Goal: Task Accomplishment & Management: Manage account settings

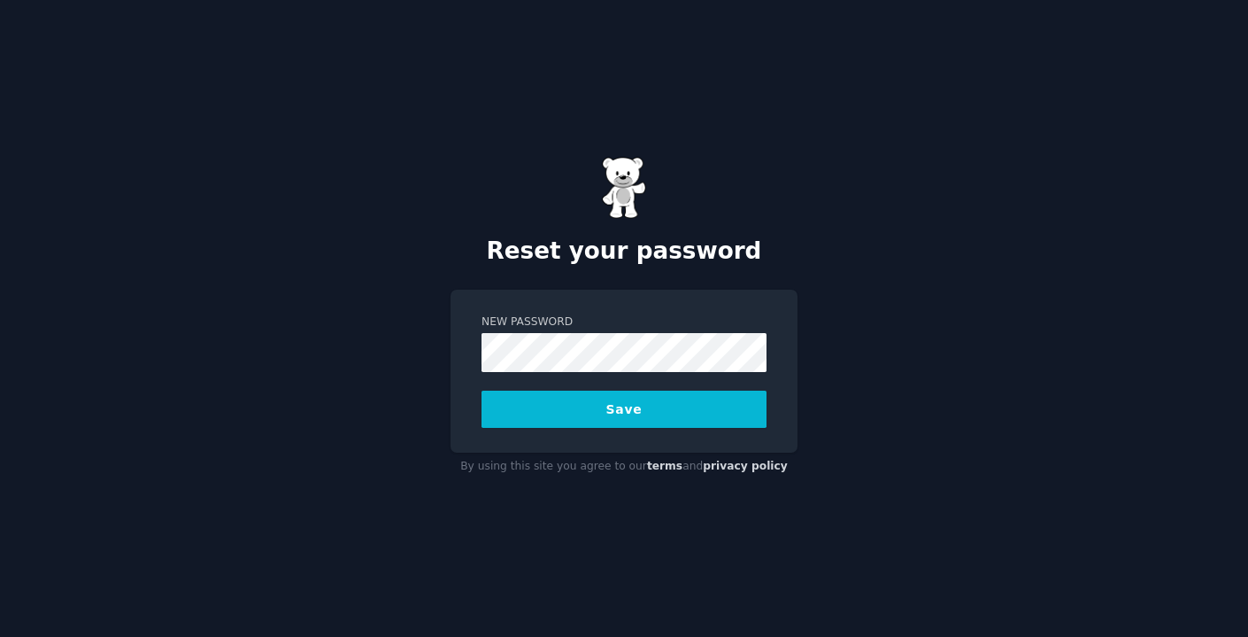
click at [585, 409] on button "Save" at bounding box center [624, 408] width 285 height 37
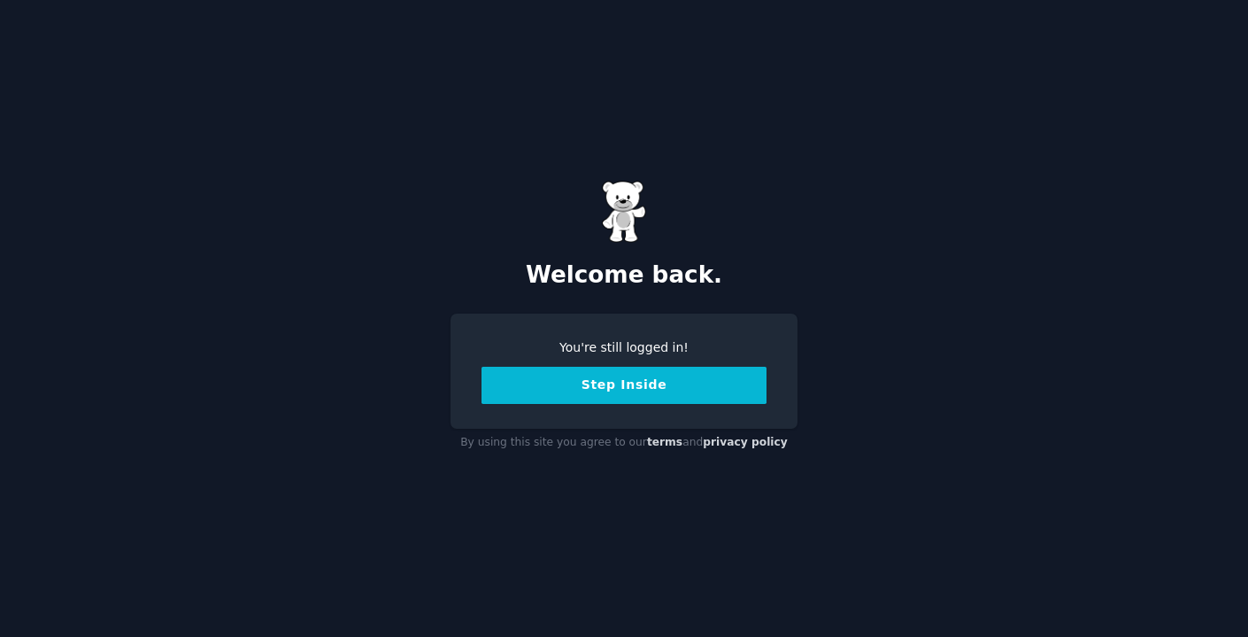
click at [609, 390] on button "Step Inside" at bounding box center [624, 385] width 285 height 37
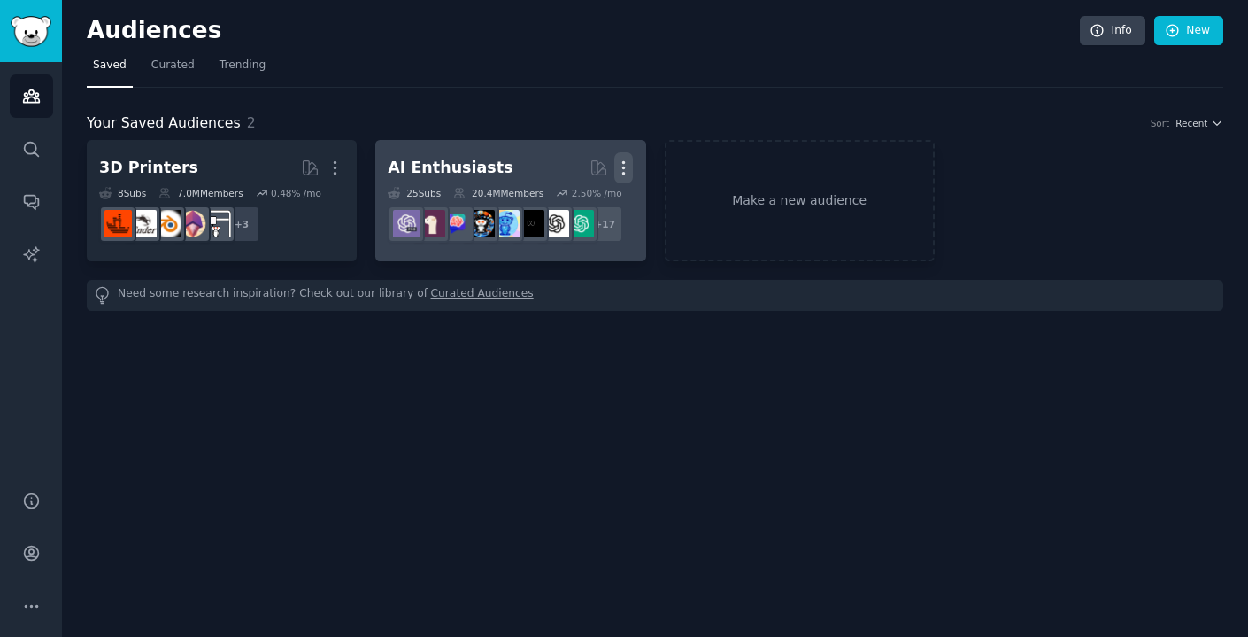
click at [626, 175] on icon "button" at bounding box center [623, 167] width 19 height 19
click at [573, 214] on div "Delete" at bounding box center [564, 205] width 84 height 37
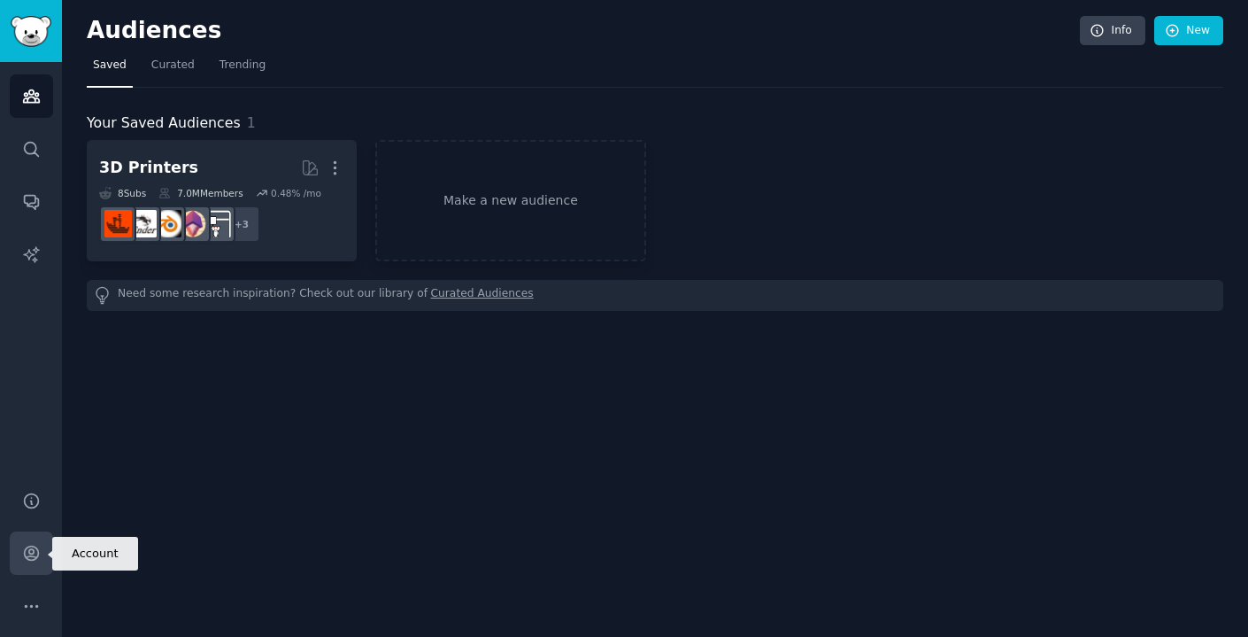
click at [30, 550] on icon "Sidebar" at bounding box center [31, 553] width 14 height 14
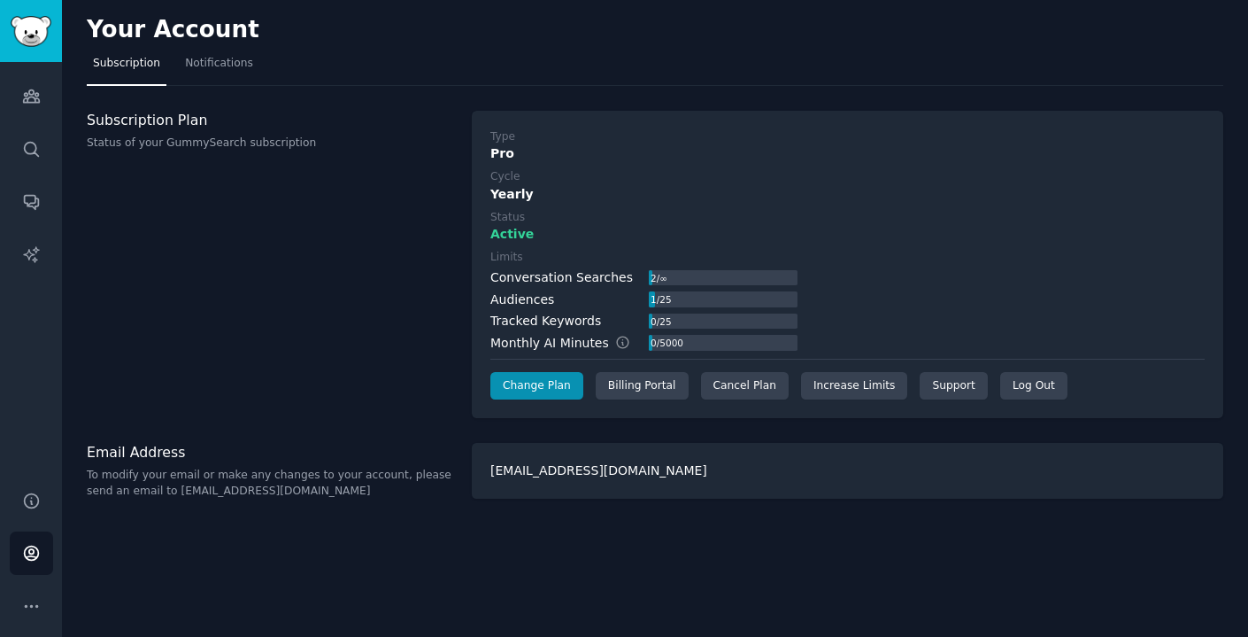
click at [569, 274] on div "Conversation Searches" at bounding box center [562, 277] width 143 height 19
click at [850, 387] on link "Increase Limits" at bounding box center [854, 386] width 107 height 28
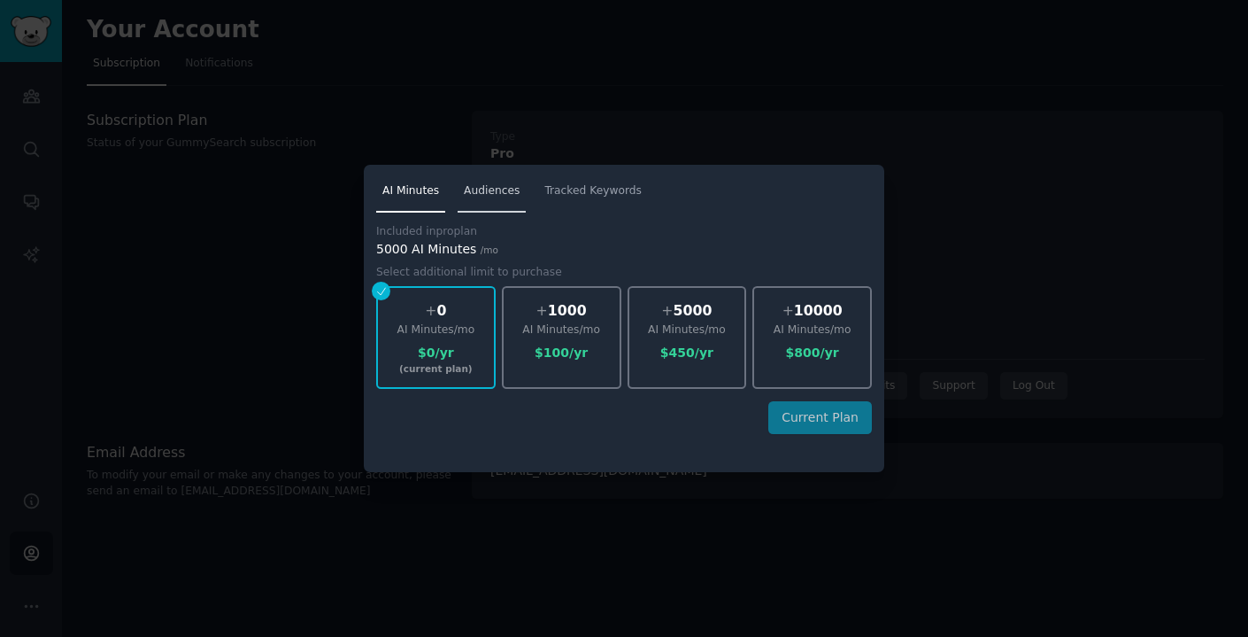
click at [503, 190] on span "Audiences" at bounding box center [492, 191] width 56 height 16
click at [568, 193] on span "Tracked Keywords" at bounding box center [593, 191] width 97 height 16
click at [513, 305] on div "+ 10" at bounding box center [562, 311] width 116 height 22
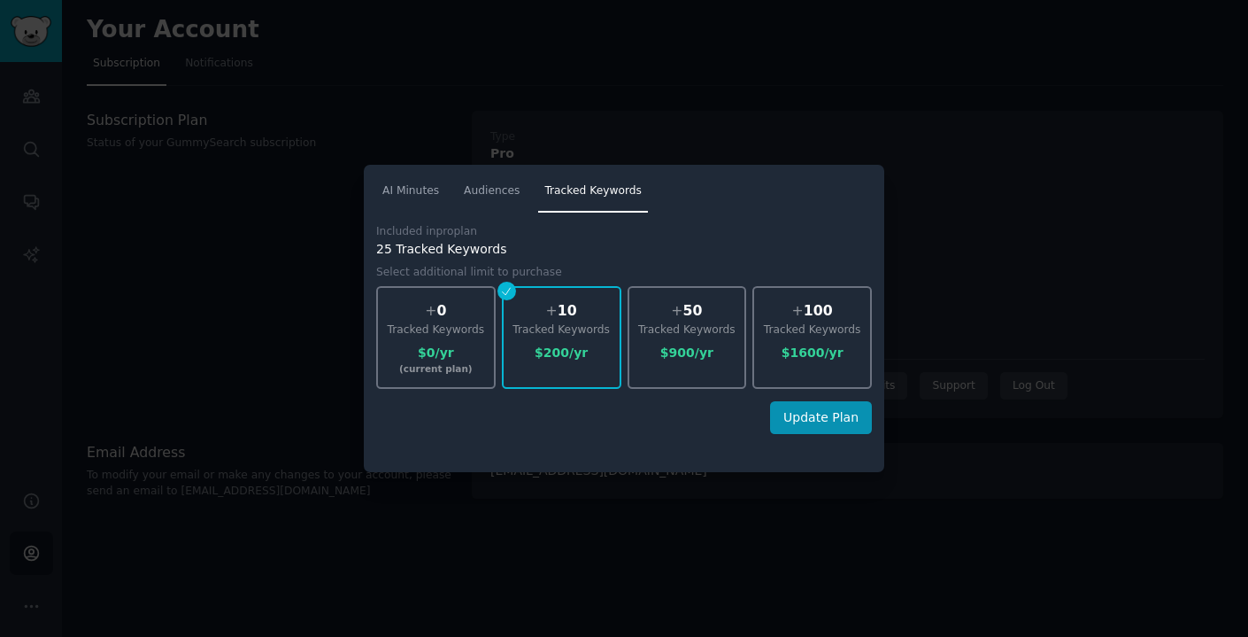
click at [780, 120] on div at bounding box center [624, 318] width 1248 height 637
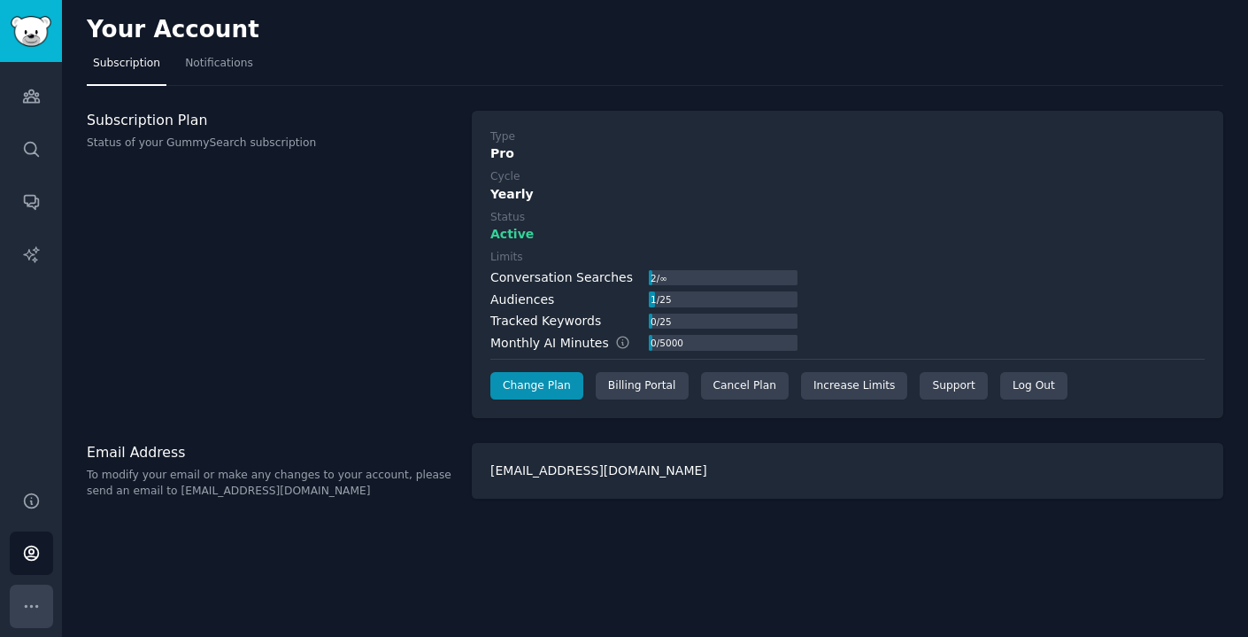
click at [29, 613] on icon "Sidebar" at bounding box center [31, 606] width 19 height 19
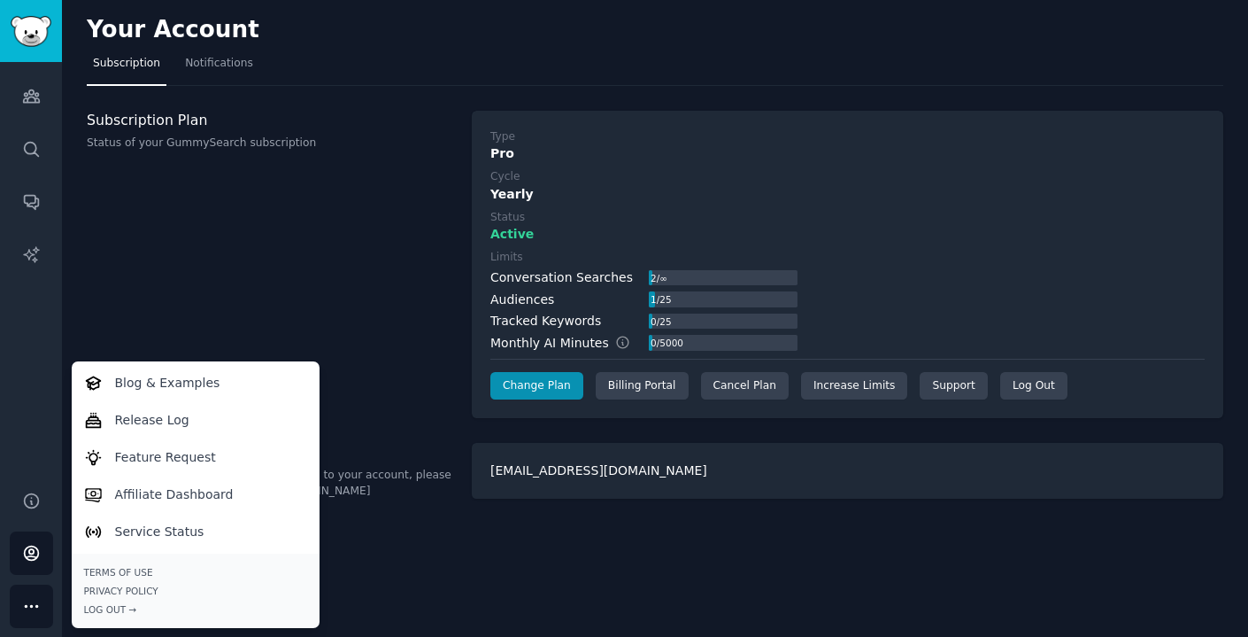
click at [324, 275] on div "Subscription Plan Status of your GummySearch subscription" at bounding box center [270, 265] width 367 height 308
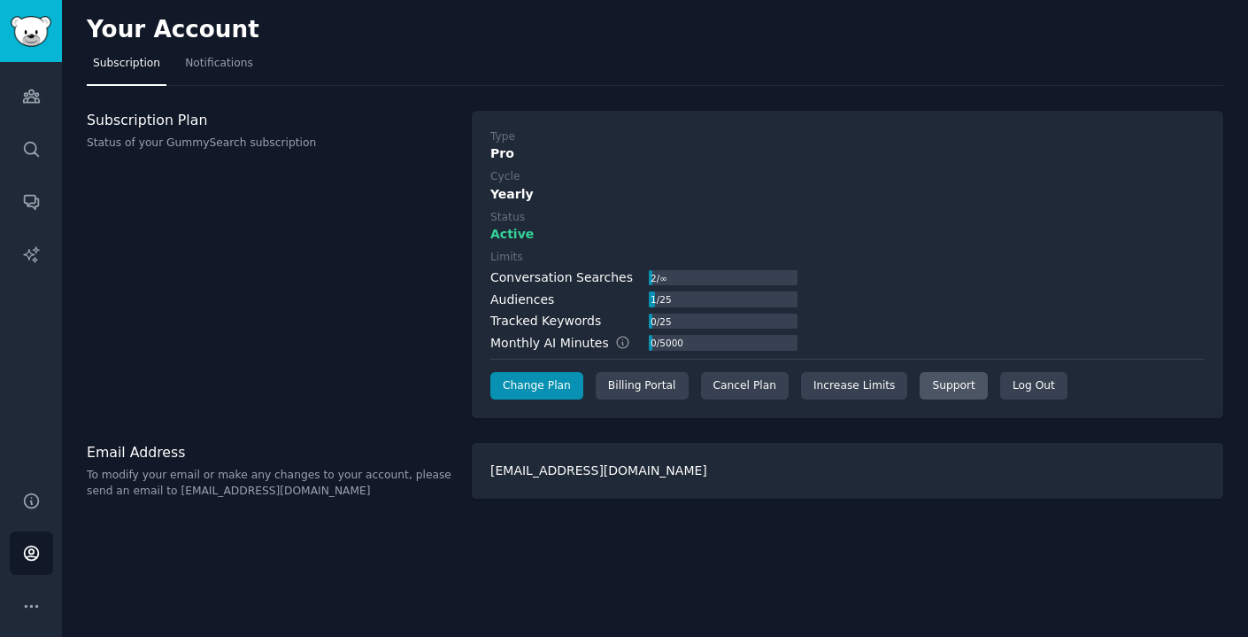
click at [954, 383] on link "Support" at bounding box center [953, 386] width 67 height 28
click at [215, 65] on span "Notifications" at bounding box center [219, 64] width 68 height 16
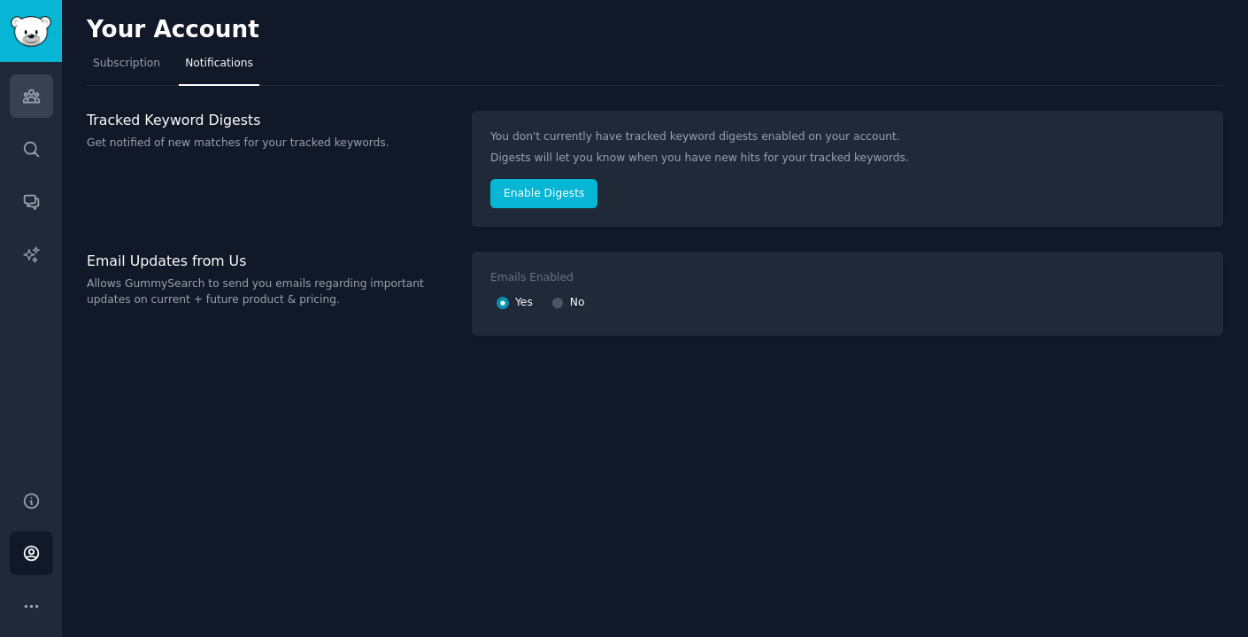
click at [41, 102] on link "Audiences" at bounding box center [31, 95] width 43 height 43
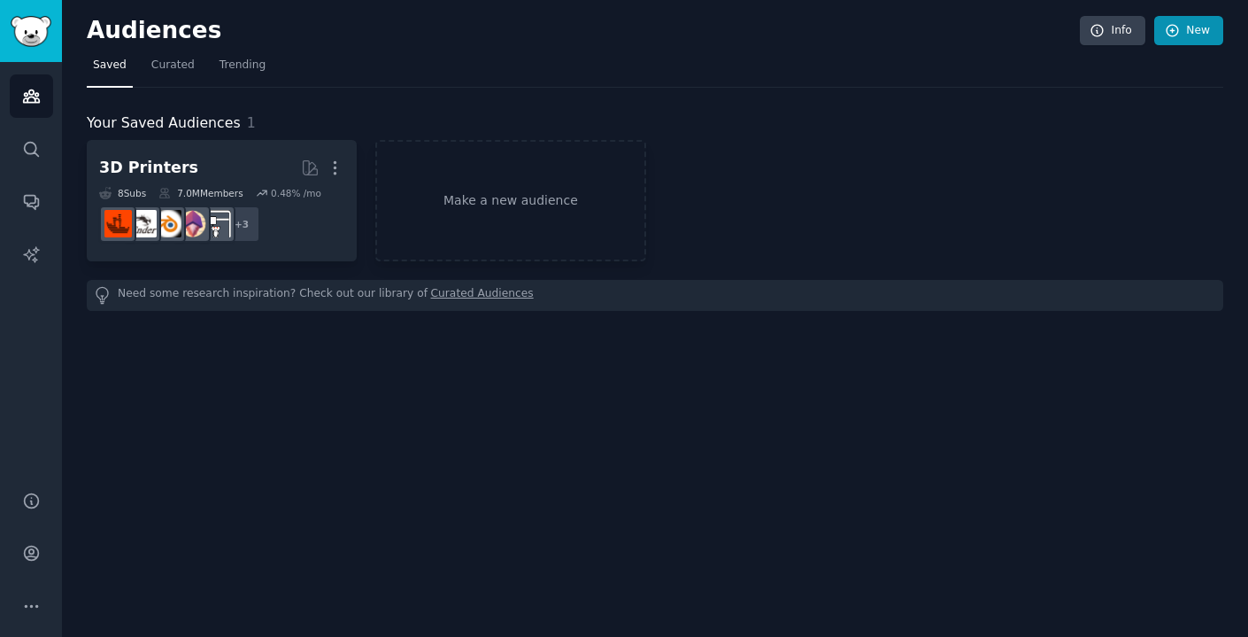
click at [1189, 38] on link "New" at bounding box center [1189, 31] width 69 height 30
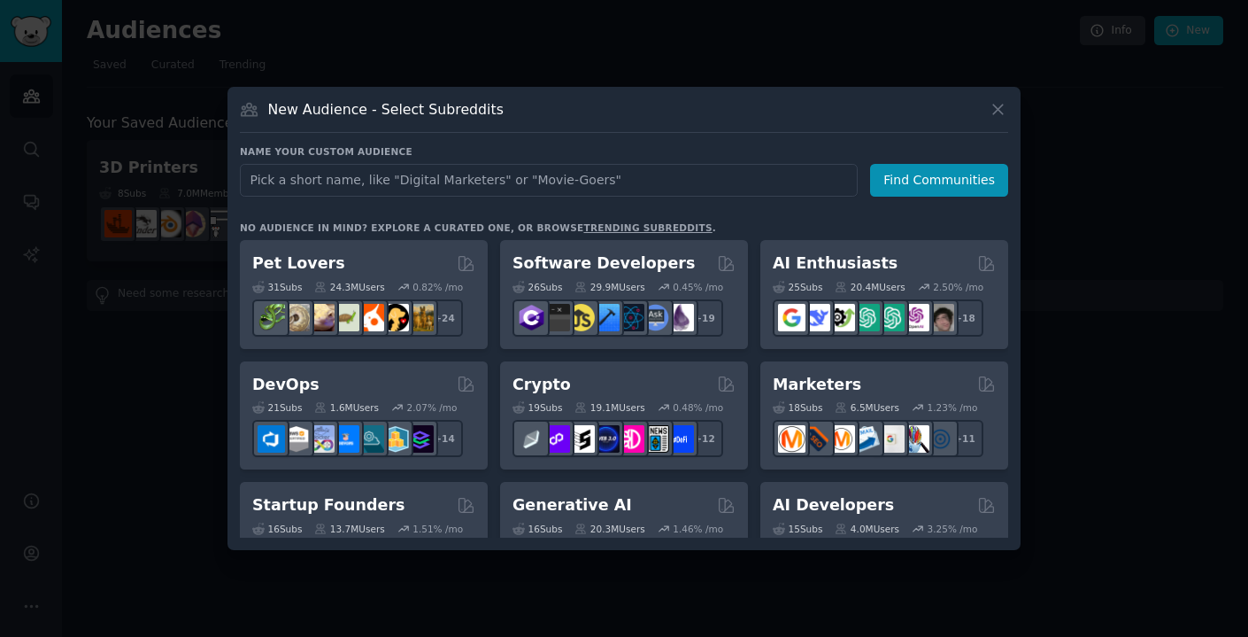
click at [1003, 109] on icon at bounding box center [998, 109] width 19 height 19
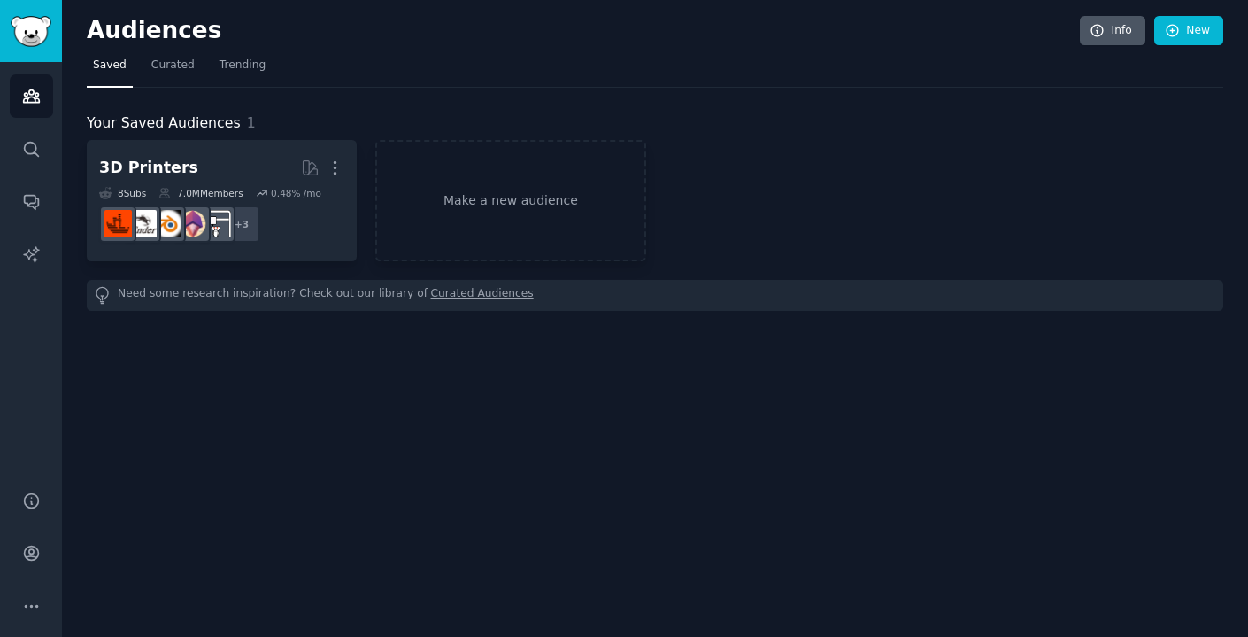
click at [1101, 26] on icon at bounding box center [1098, 31] width 16 height 16
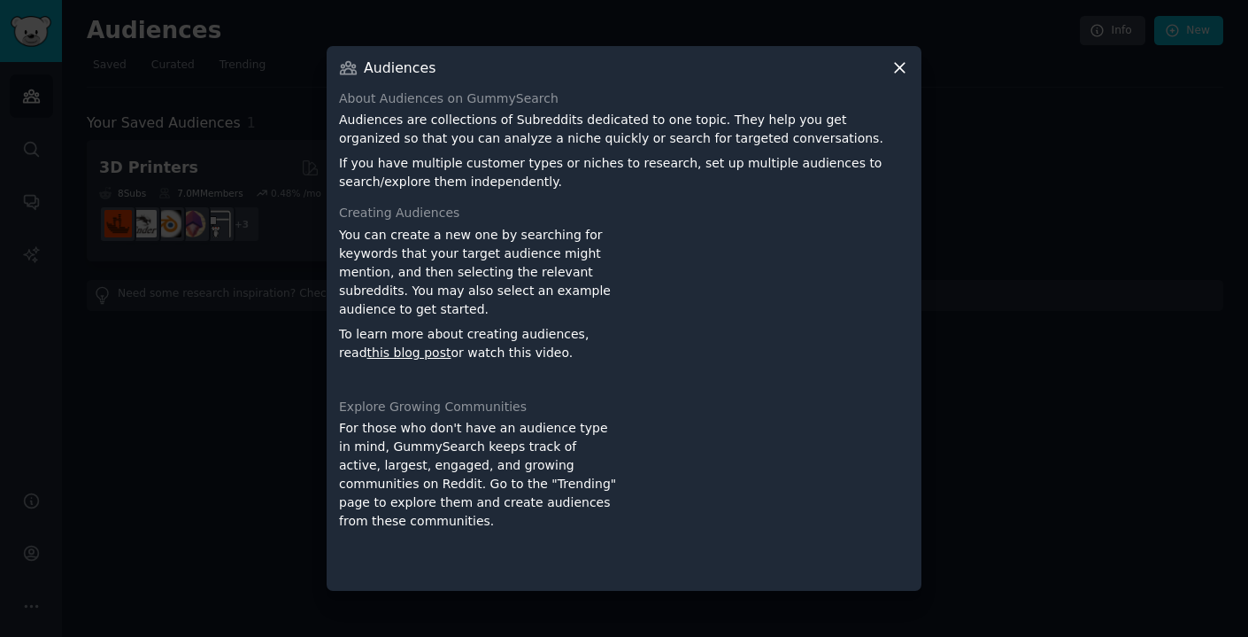
click at [902, 61] on icon at bounding box center [900, 67] width 19 height 19
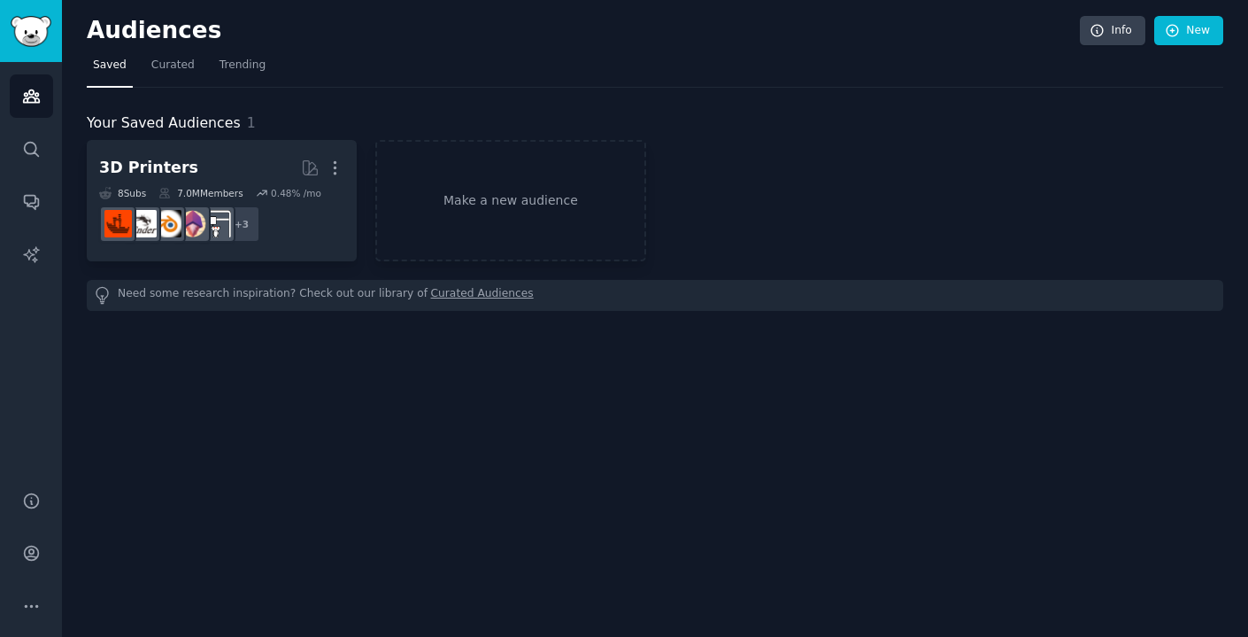
click at [890, 67] on nav "Saved Curated Trending" at bounding box center [655, 69] width 1137 height 36
click at [252, 65] on span "Trending" at bounding box center [243, 66] width 46 height 16
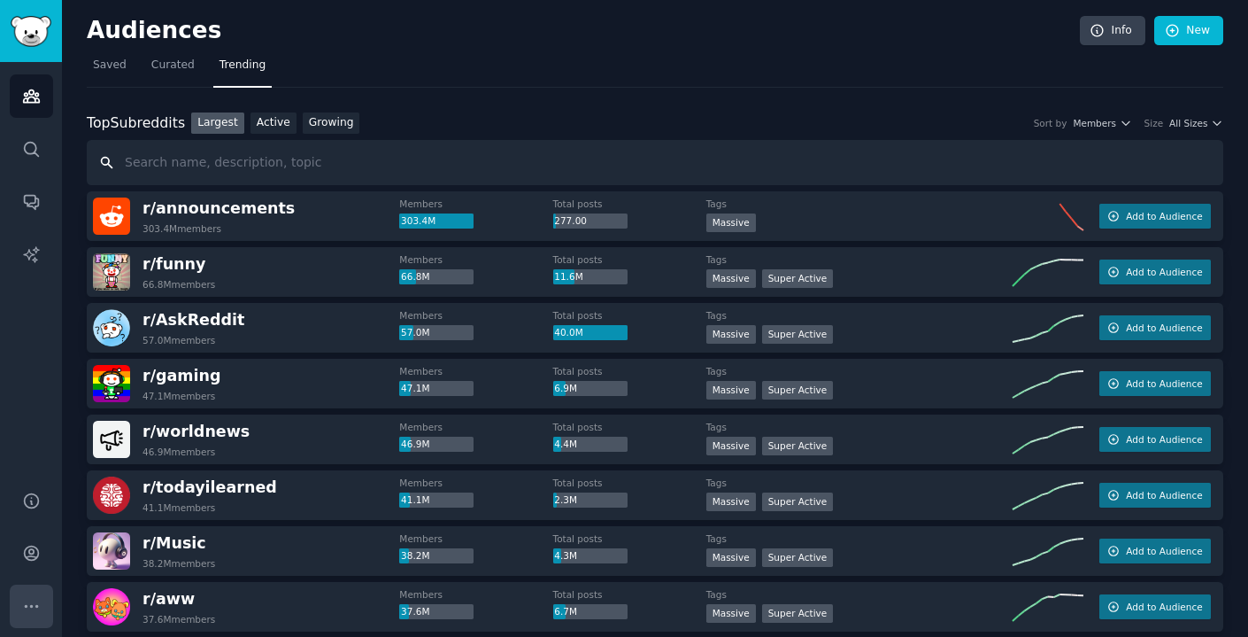
click at [24, 597] on icon "Sidebar" at bounding box center [31, 606] width 19 height 19
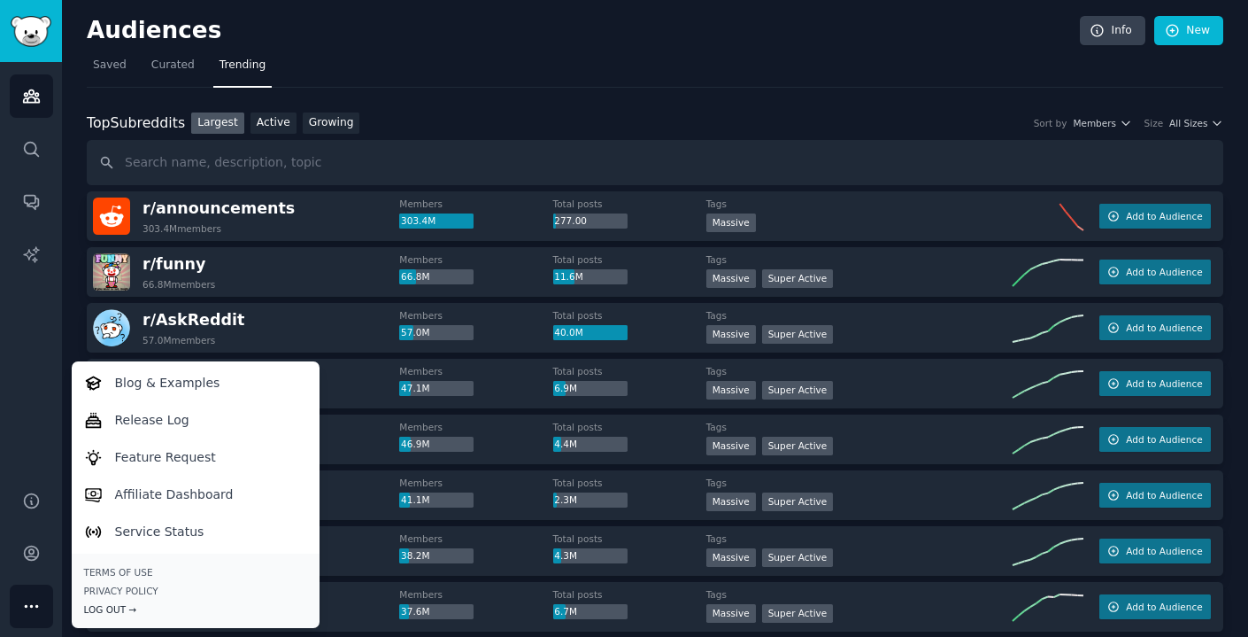
click at [107, 611] on div "Log Out →" at bounding box center [195, 609] width 223 height 12
